Goal: Information Seeking & Learning: Learn about a topic

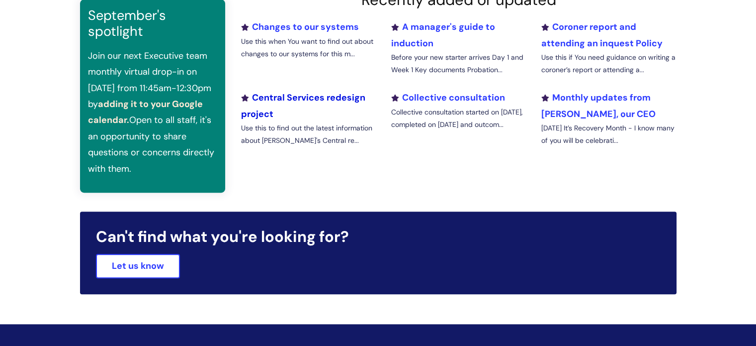
scroll to position [383, 0]
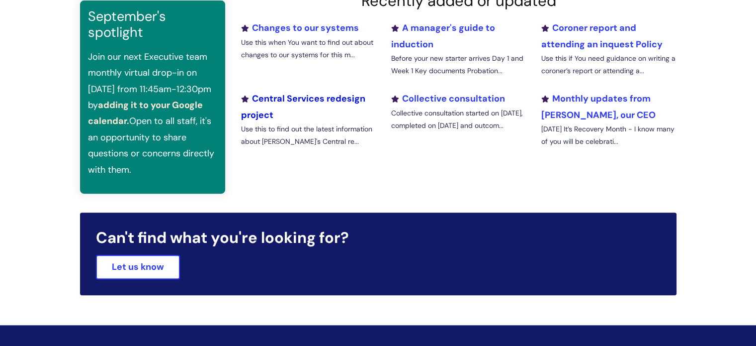
click at [303, 97] on link "Central Services redesign project" at bounding box center [303, 106] width 124 height 28
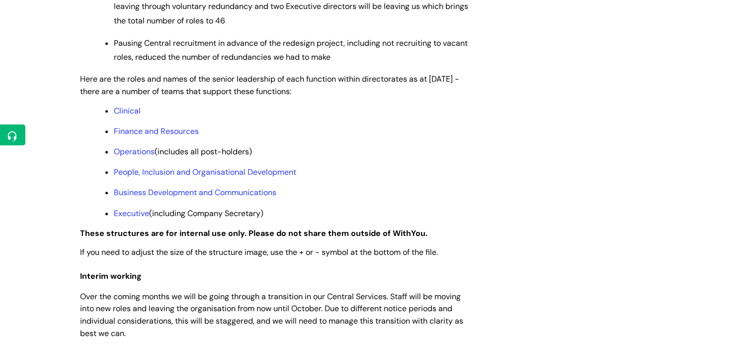
scroll to position [796, 0]
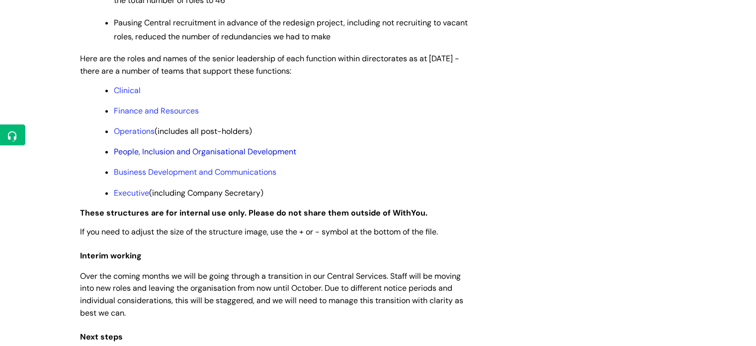
click at [197, 157] on link "People, Inclusion and Organisational Development" at bounding box center [205, 151] width 182 height 10
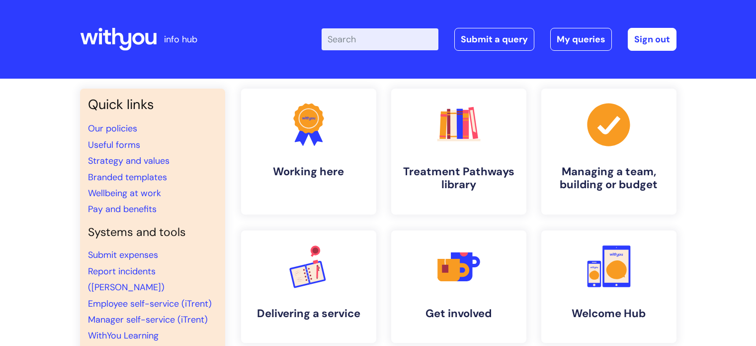
click at [360, 38] on input "Enter your search term here..." at bounding box center [380, 39] width 117 height 22
type input "organi"
